Goal: Navigation & Orientation: Find specific page/section

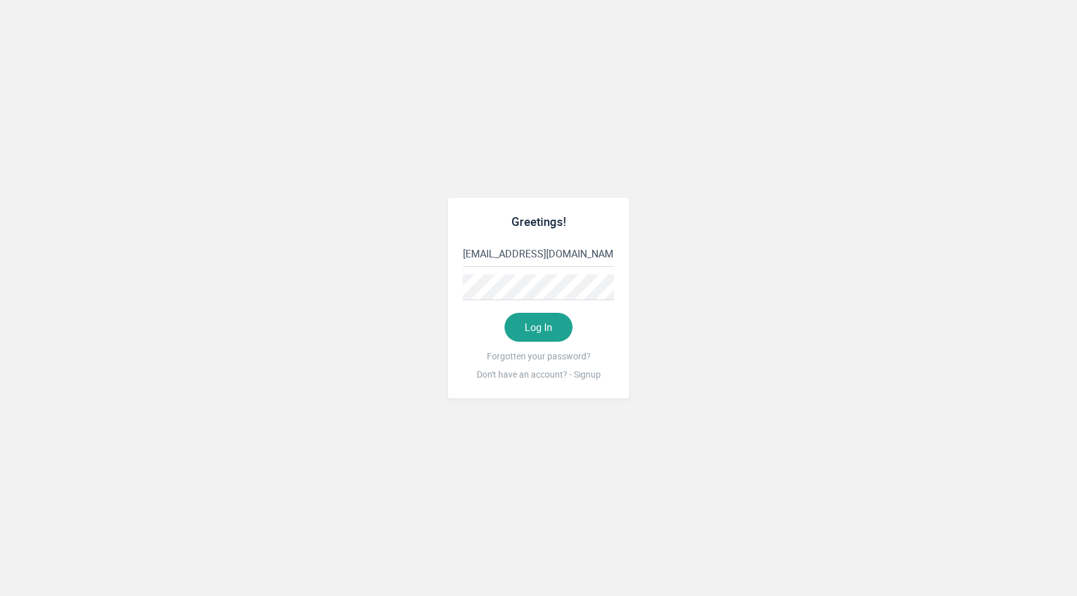
click at [540, 259] on input "[EMAIL_ADDRESS][DOMAIN_NAME]" at bounding box center [538, 254] width 151 height 26
click at [523, 331] on button "Log In" at bounding box center [538, 327] width 68 height 29
click at [547, 244] on input "[EMAIL_ADDRESS][PERSON_NAME][DOMAIN_NAME]" at bounding box center [538, 254] width 151 height 26
type input "[EMAIL_ADDRESS][DOMAIN_NAME]"
click at [547, 332] on button "Log In" at bounding box center [538, 327] width 68 height 29
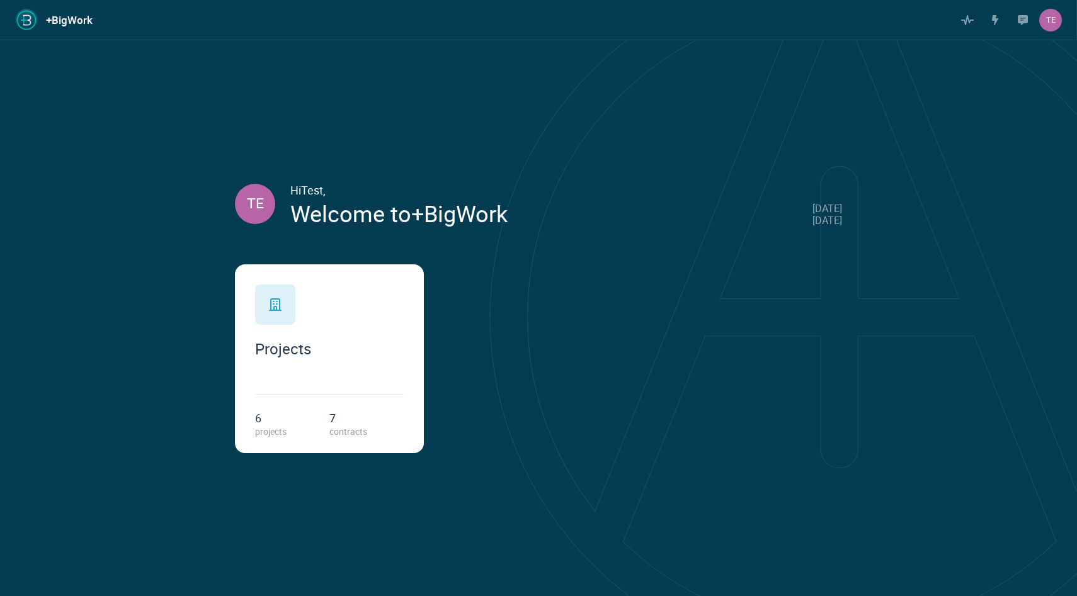
click at [365, 314] on div "Projects" at bounding box center [329, 321] width 149 height 73
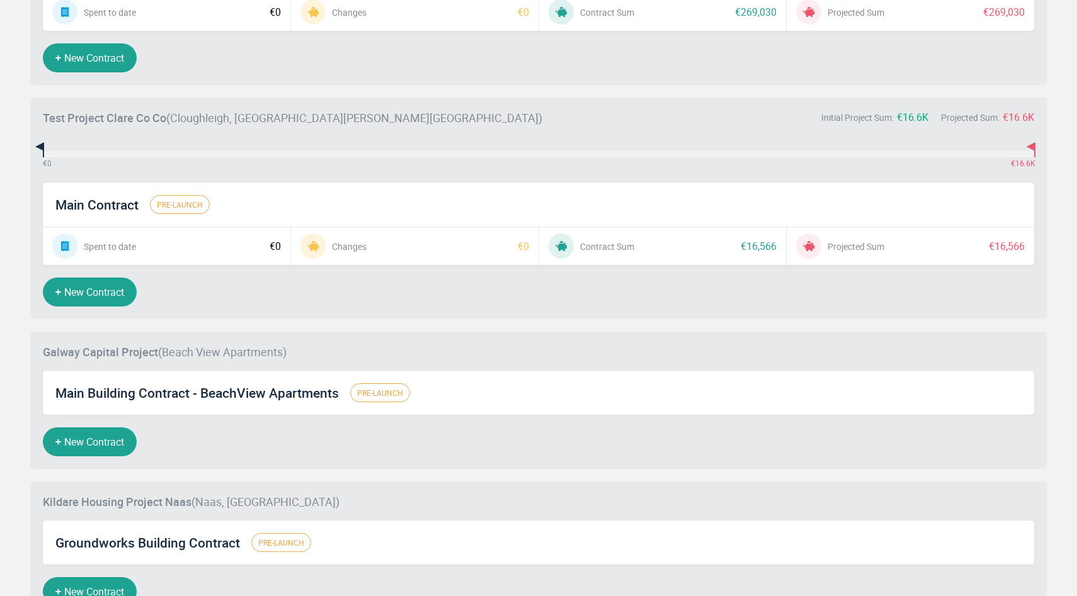
scroll to position [615, 0]
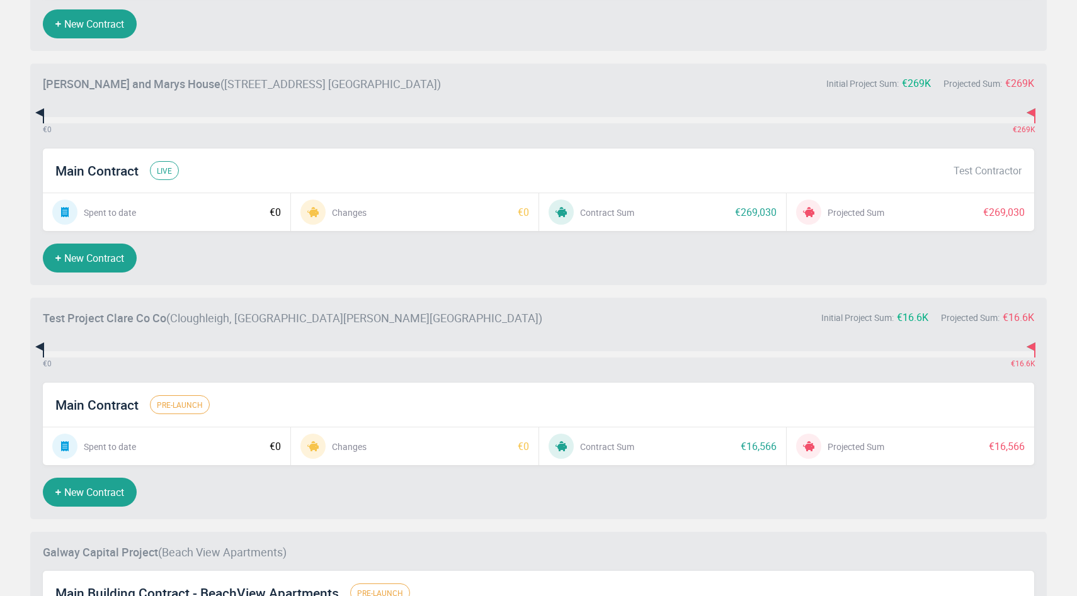
click at [111, 176] on span "Main Contract" at bounding box center [96, 170] width 83 height 16
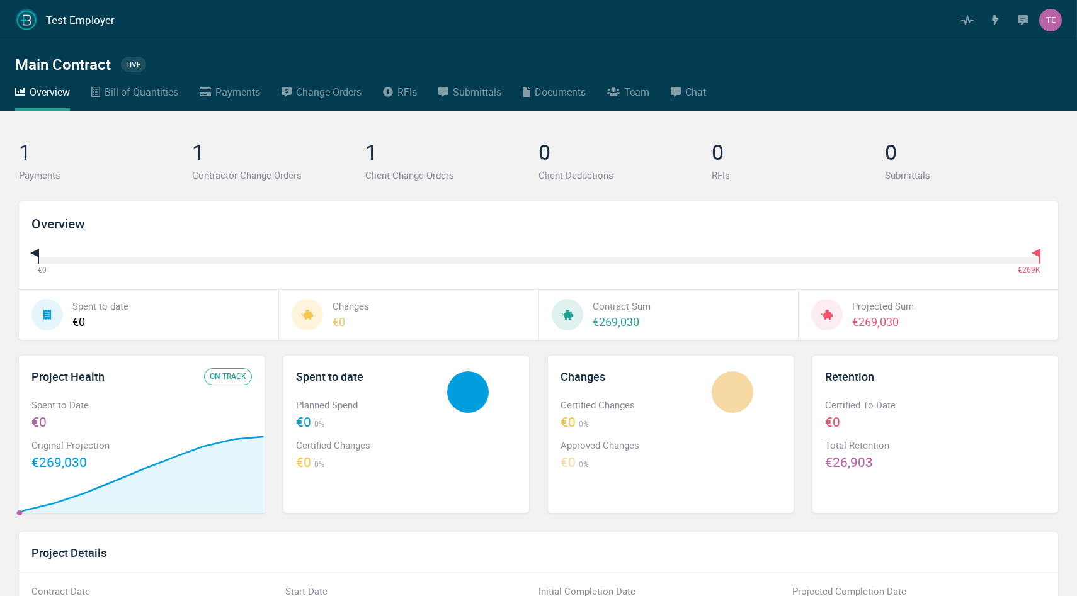
click at [243, 93] on div "Payments" at bounding box center [237, 92] width 45 height 16
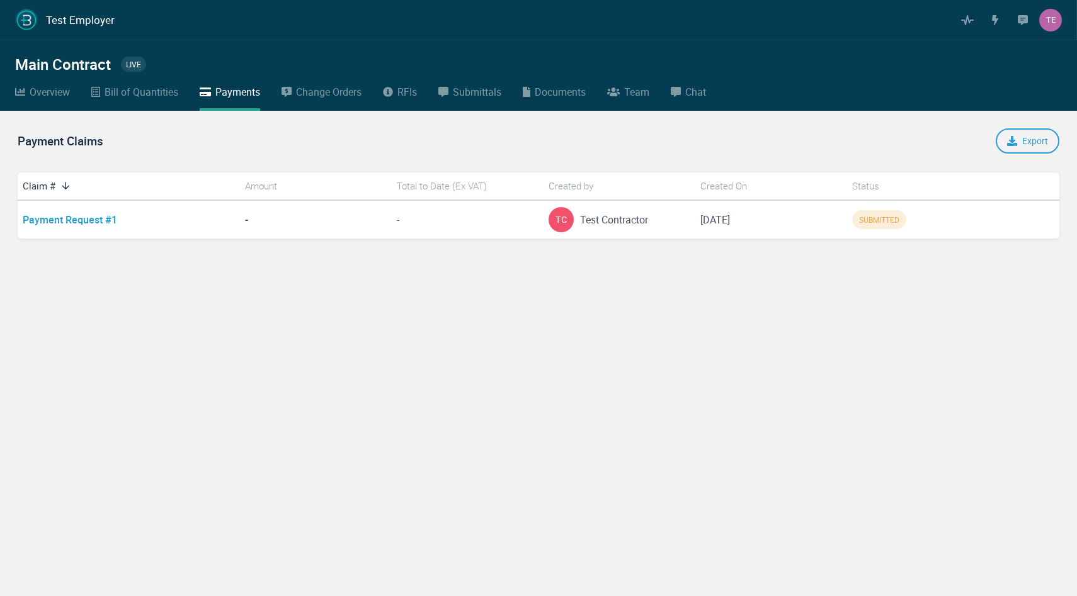
click at [321, 104] on link "Change Orders" at bounding box center [321, 97] width 80 height 27
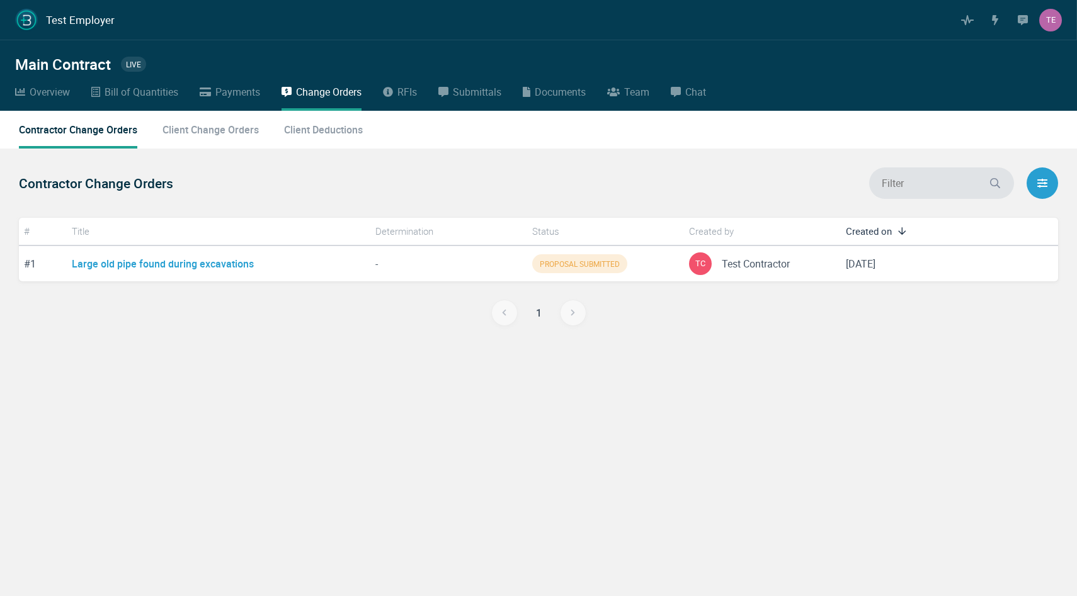
click at [360, 97] on div "Change Orders" at bounding box center [328, 92] width 65 height 16
click at [404, 98] on div "RFIs" at bounding box center [407, 92] width 20 height 16
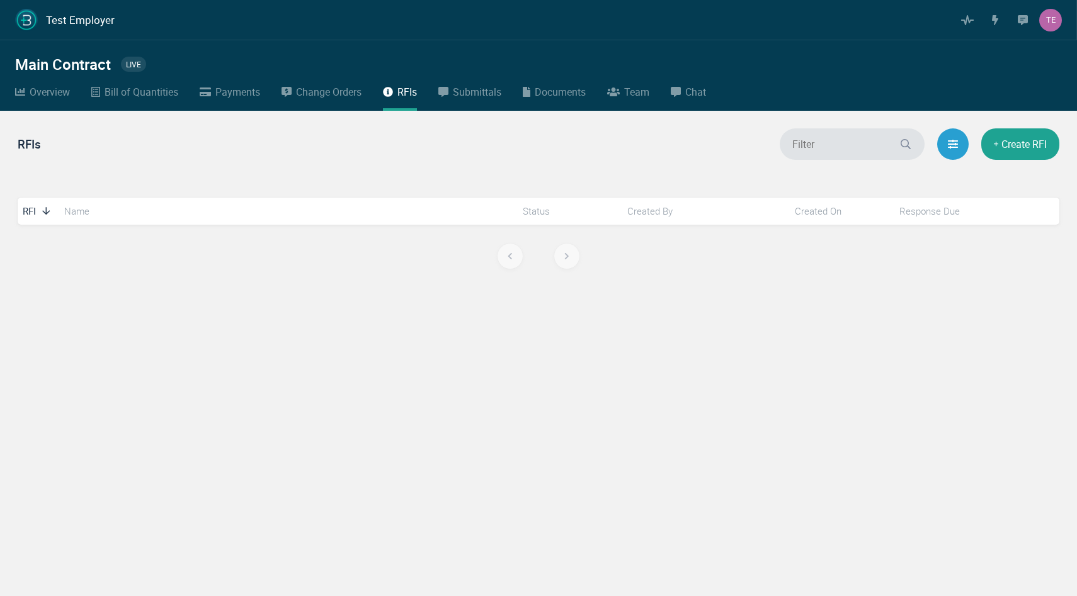
click at [481, 99] on div "Submittals" at bounding box center [477, 92] width 48 height 16
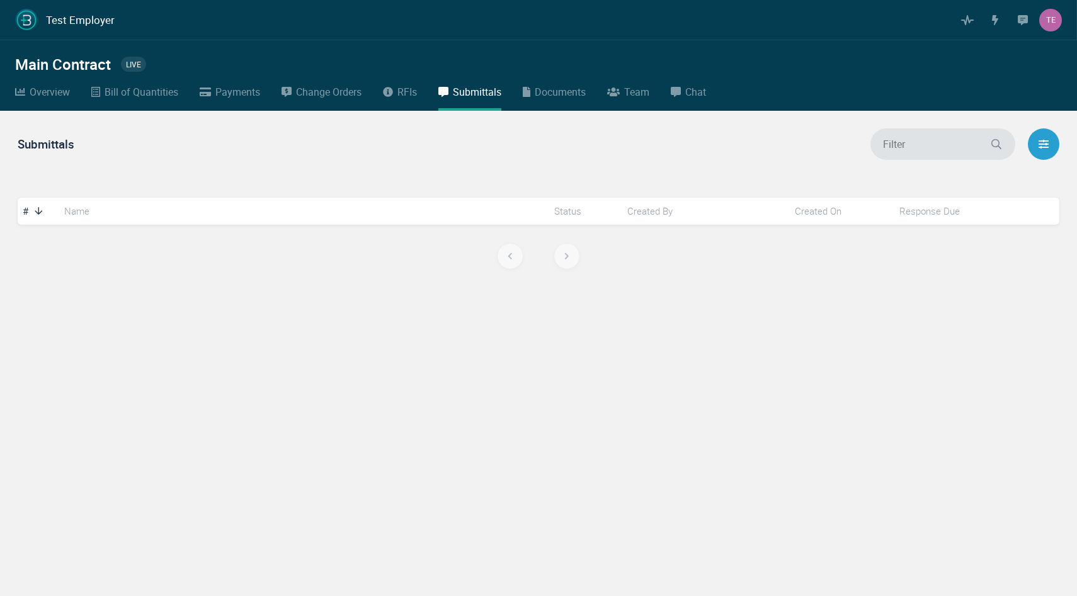
click at [550, 89] on div "Documents" at bounding box center [560, 92] width 51 height 16
